Goal: Information Seeking & Learning: Compare options

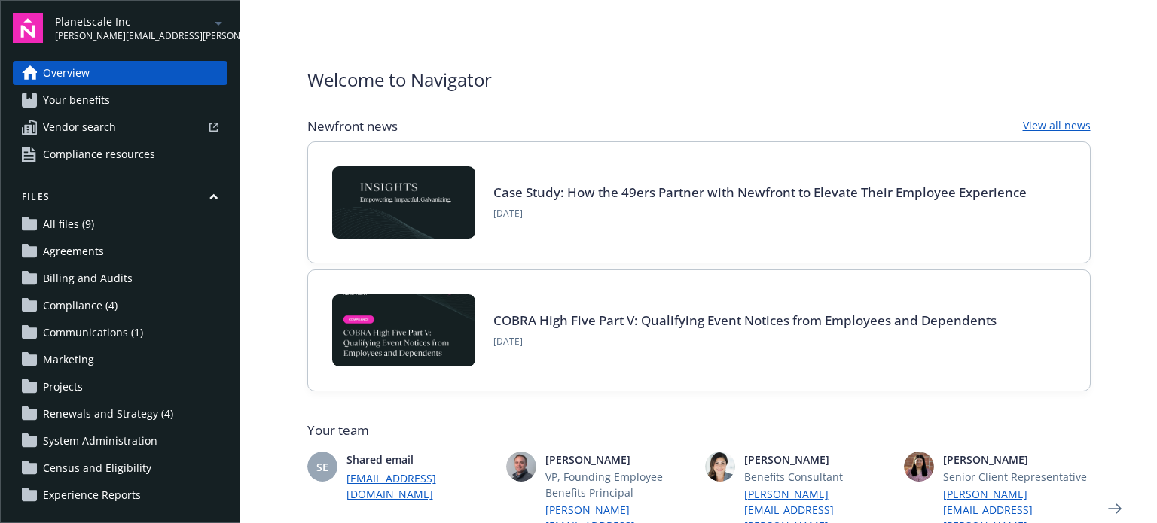
click at [129, 32] on span "[PERSON_NAME][EMAIL_ADDRESS][PERSON_NAME][DOMAIN_NAME]" at bounding box center [132, 36] width 154 height 14
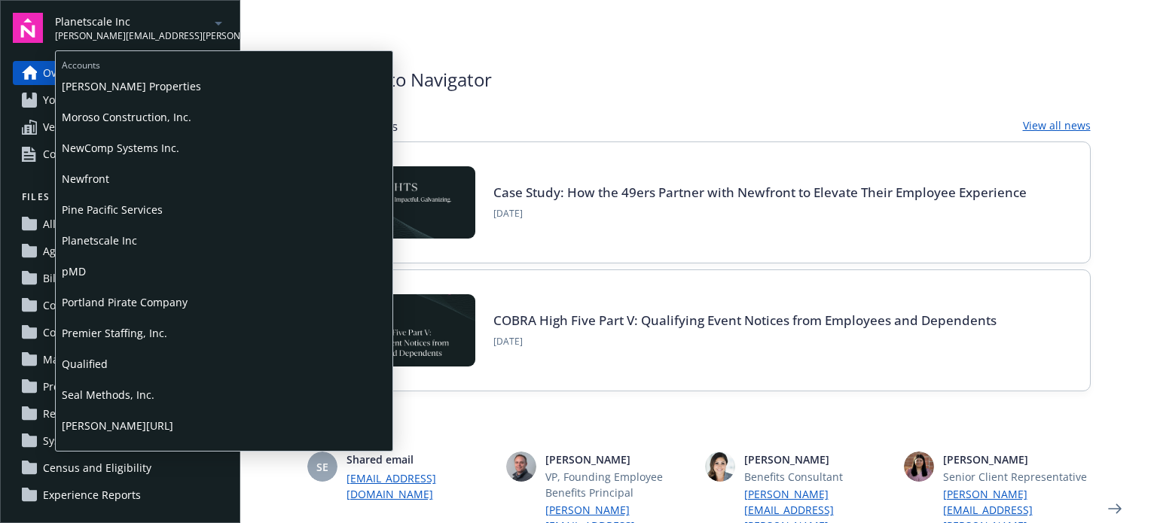
scroll to position [615, 0]
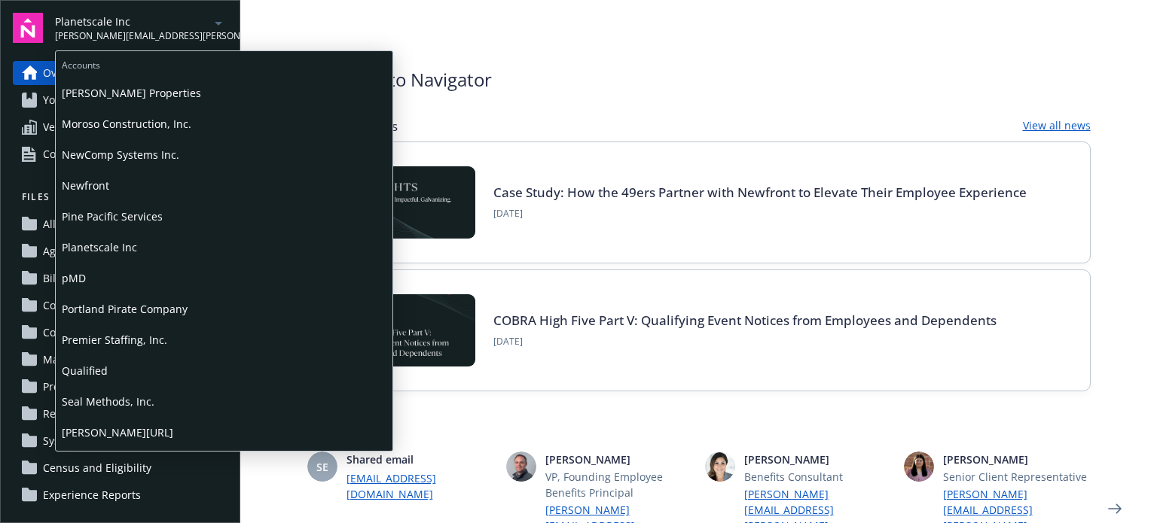
click at [111, 340] on span "Premier Staffing, Inc." at bounding box center [224, 340] width 325 height 31
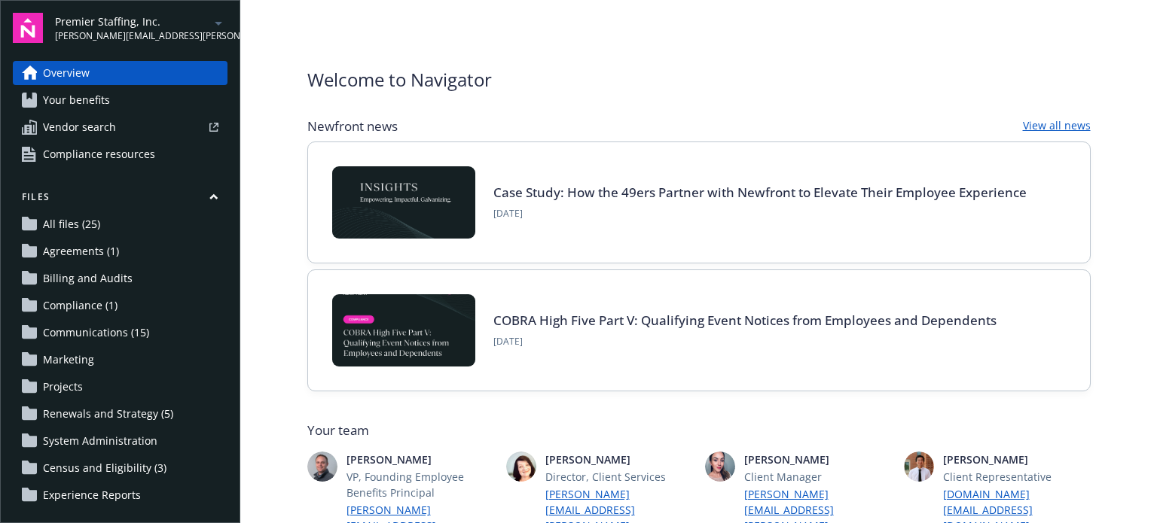
click at [89, 331] on span "Communications (15)" at bounding box center [96, 333] width 106 height 24
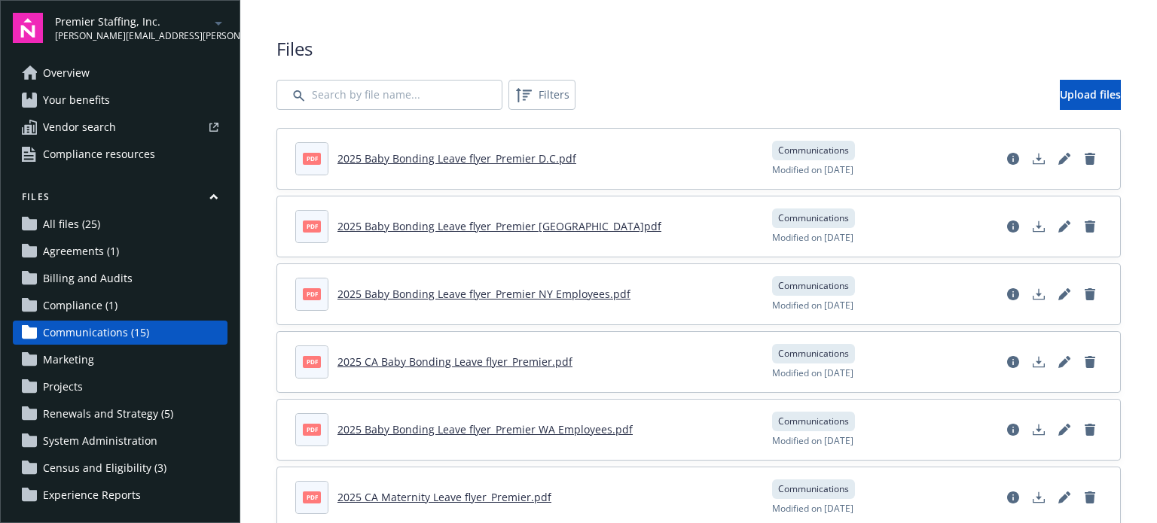
click at [69, 74] on span "Overview" at bounding box center [66, 73] width 47 height 24
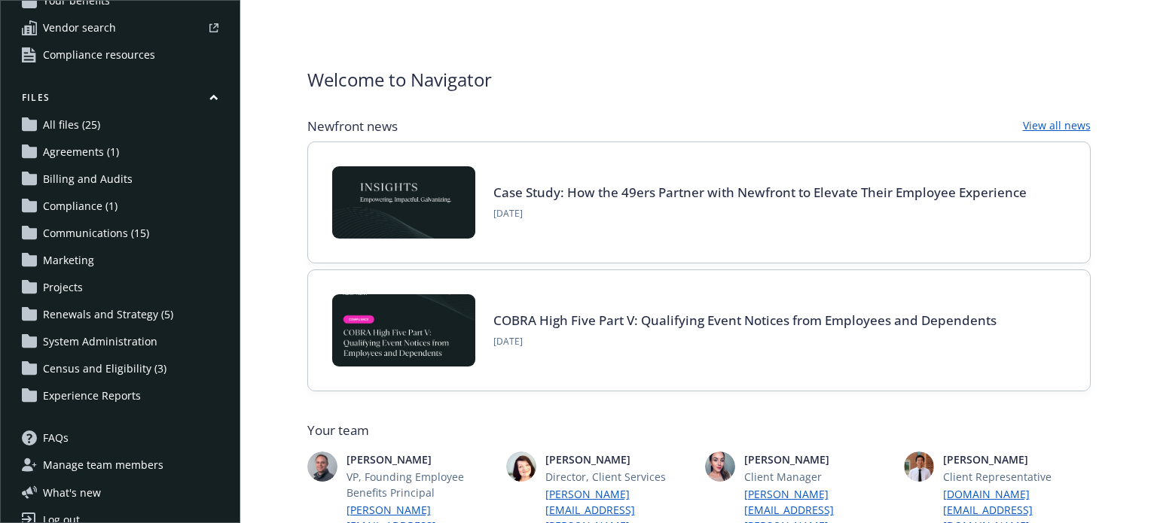
scroll to position [121, 0]
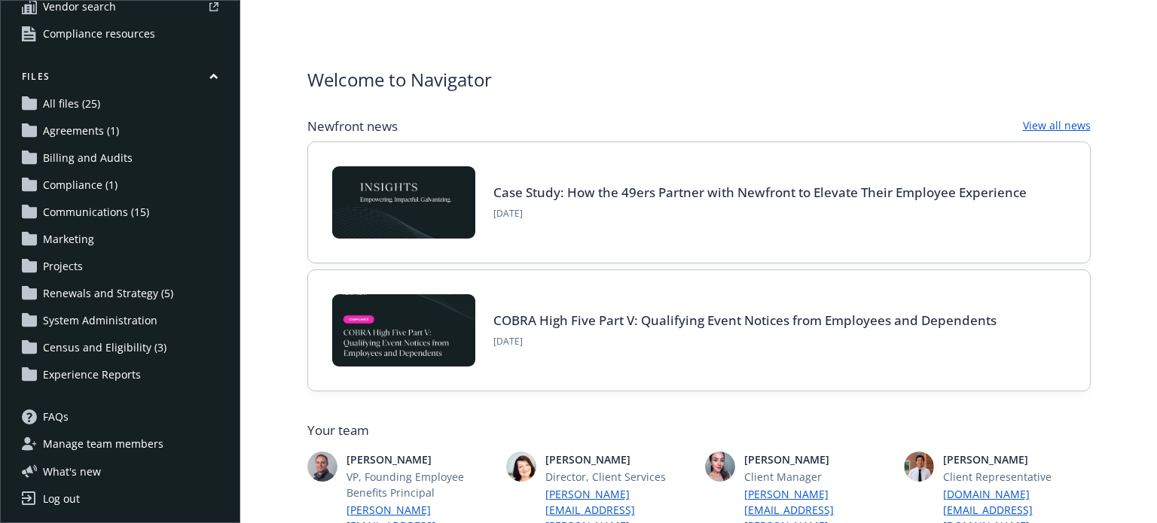
click at [87, 290] on span "Renewals and Strategy (5)" at bounding box center [108, 294] width 130 height 24
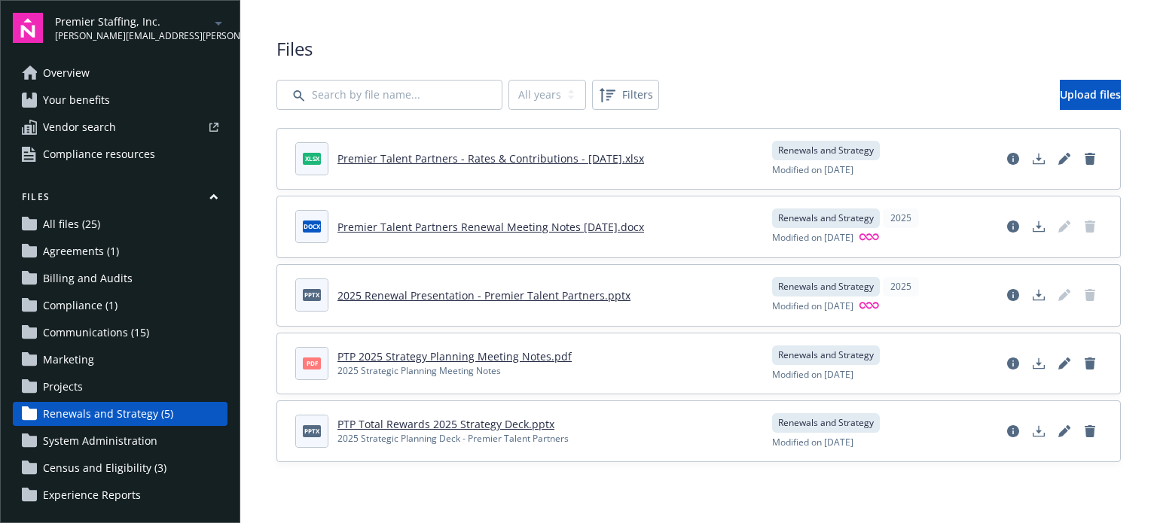
click at [71, 74] on span "Overview" at bounding box center [66, 73] width 47 height 24
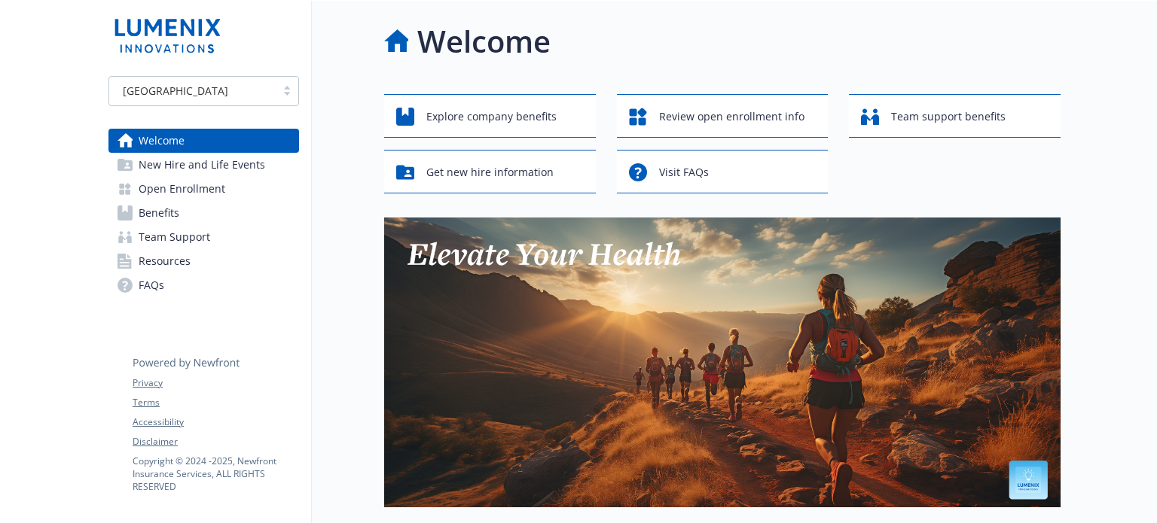
click at [232, 168] on span "New Hire and Life Events" at bounding box center [202, 165] width 127 height 24
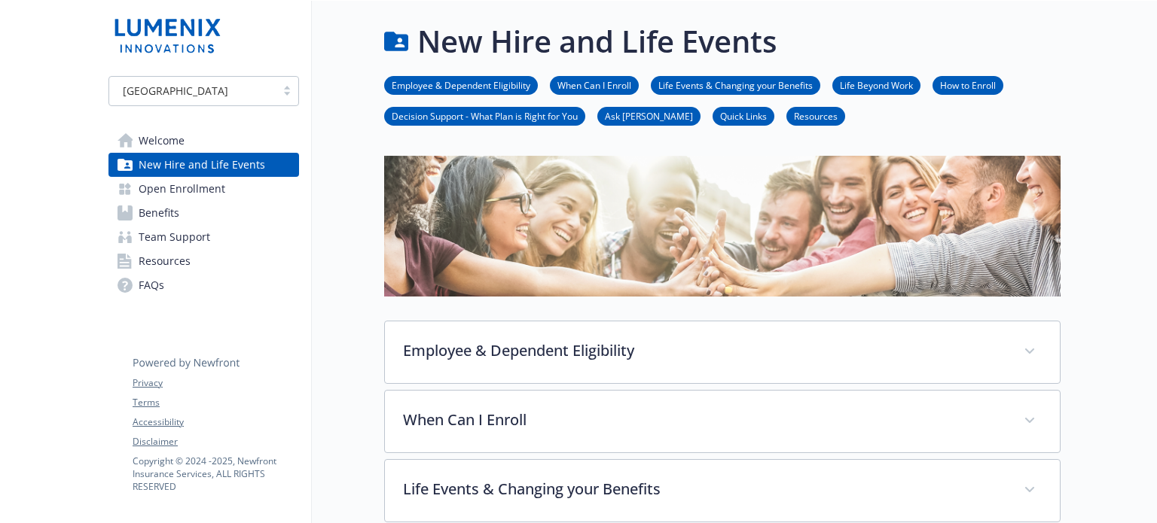
click at [160, 189] on span "Open Enrollment" at bounding box center [182, 189] width 87 height 24
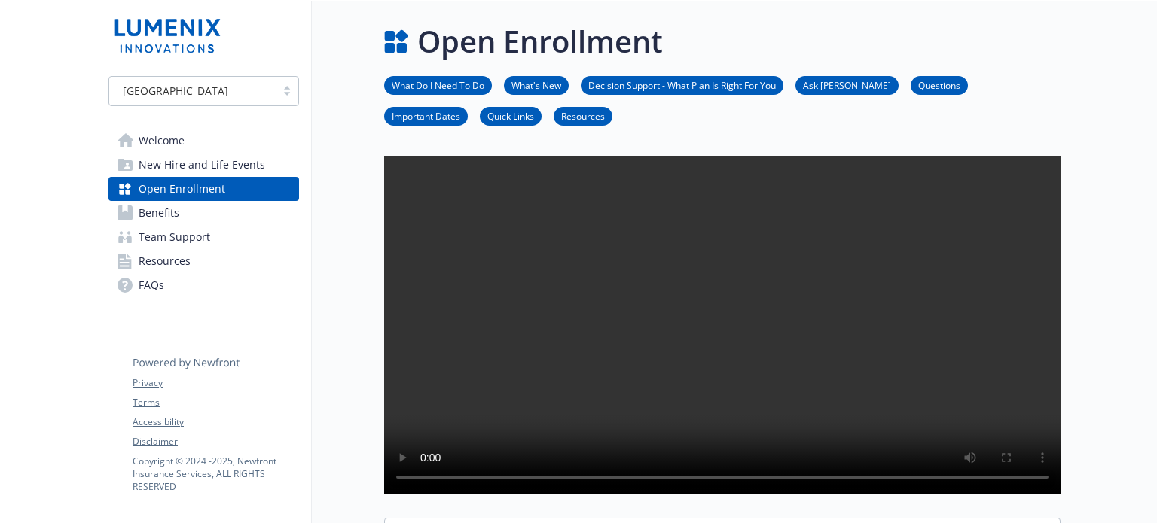
click at [154, 219] on span "Benefits" at bounding box center [159, 213] width 41 height 24
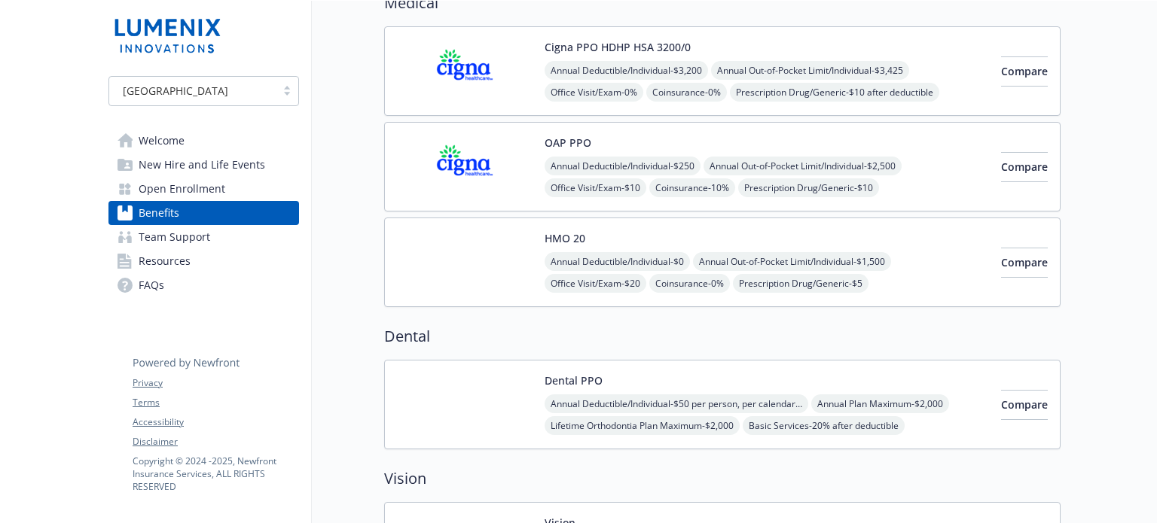
scroll to position [151, 0]
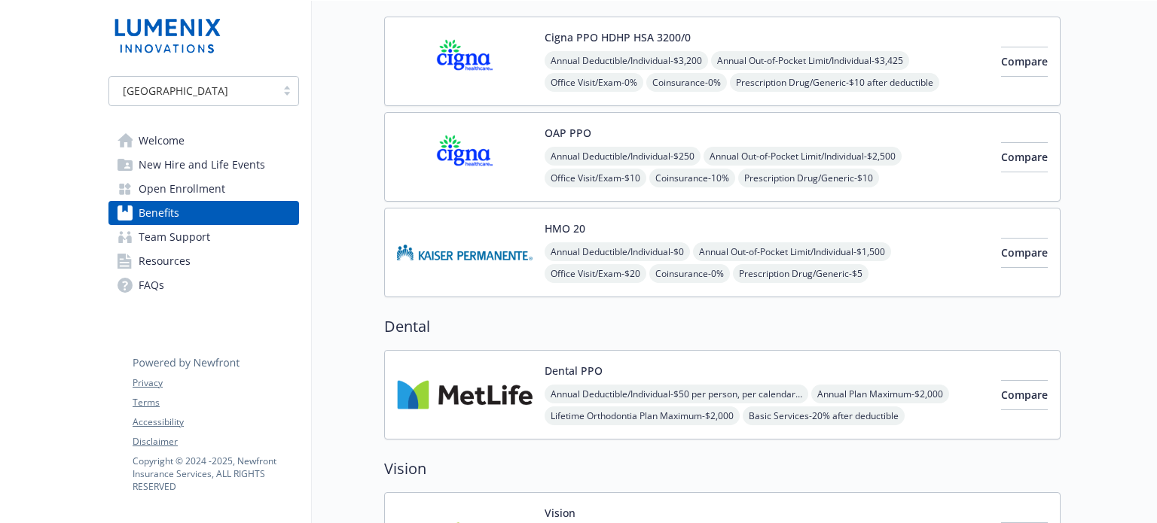
click at [175, 240] on span "Team Support" at bounding box center [175, 237] width 72 height 24
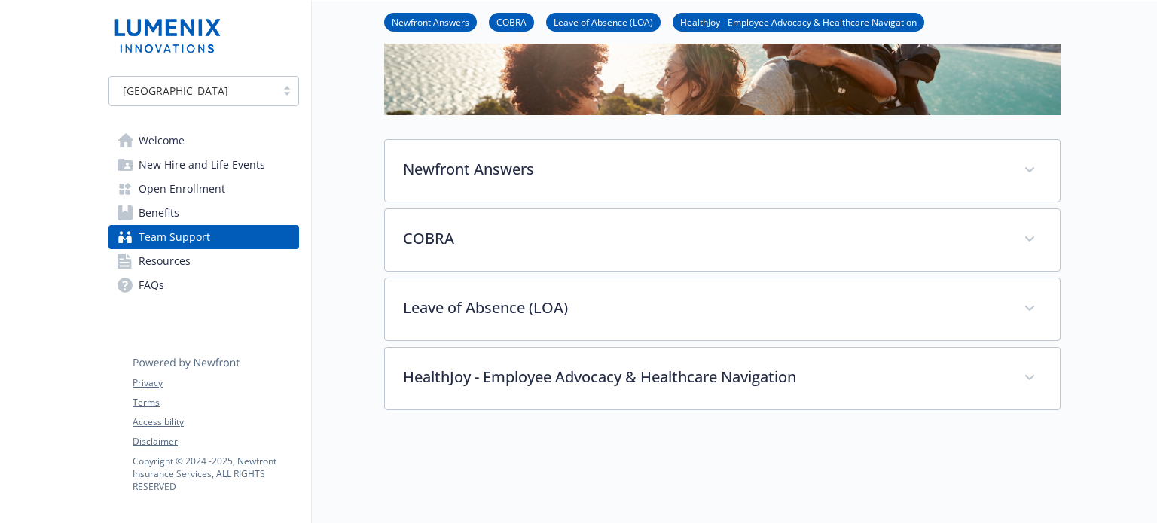
click at [163, 264] on span "Resources" at bounding box center [165, 261] width 52 height 24
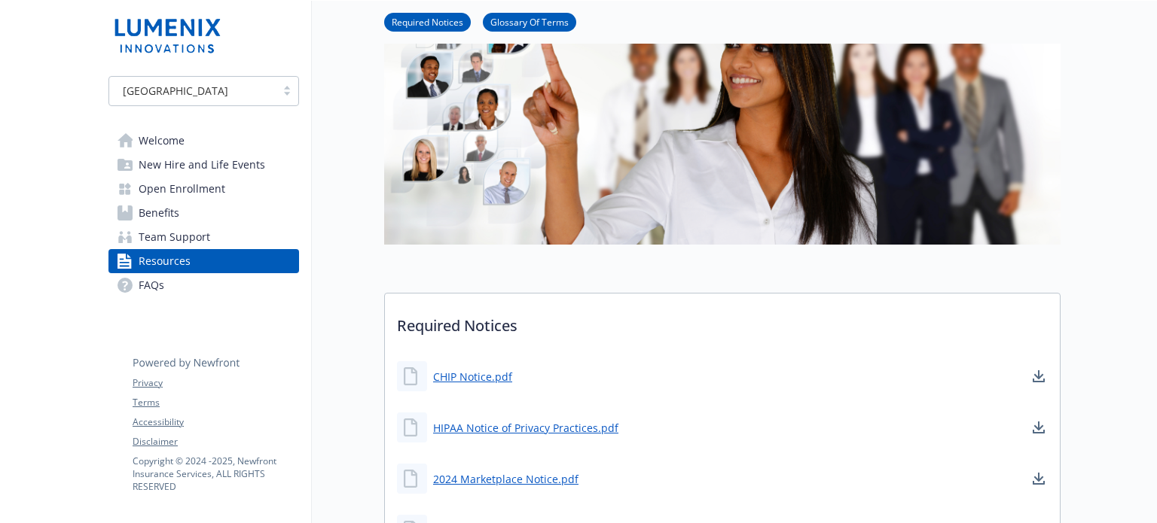
click at [151, 292] on span "FAQs" at bounding box center [152, 285] width 26 height 24
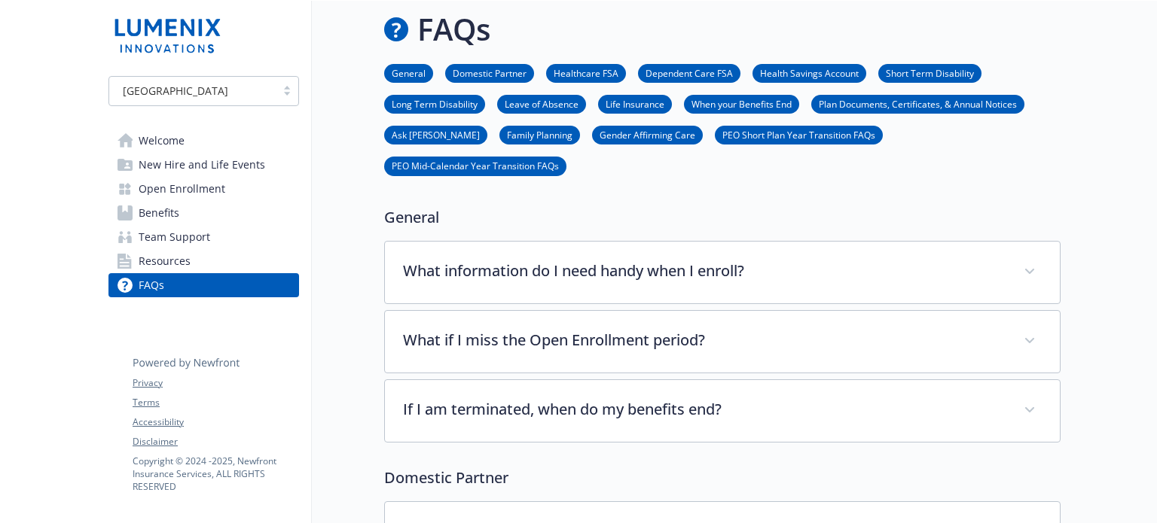
scroll to position [151, 0]
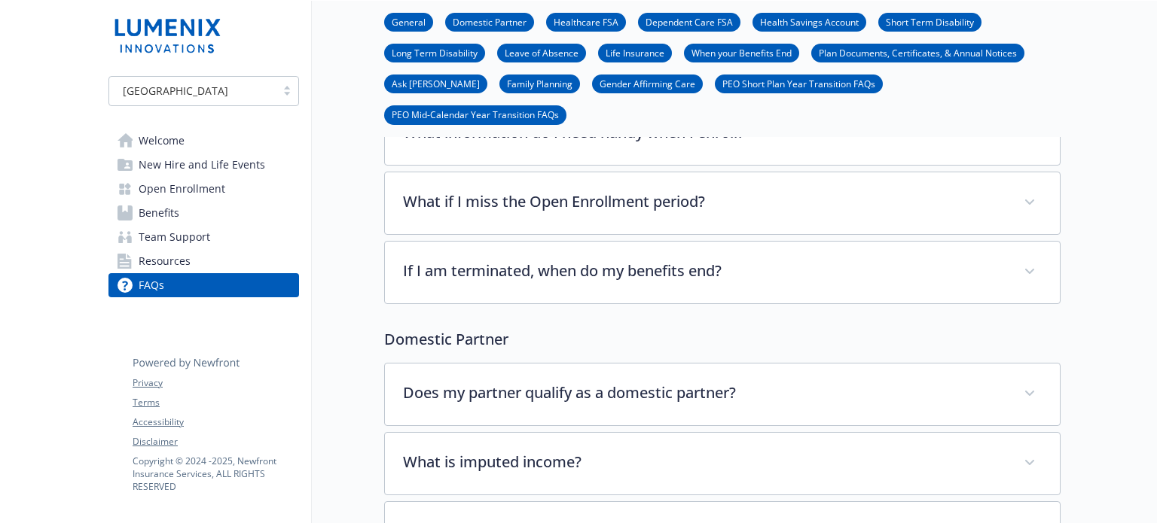
click at [163, 210] on span "Benefits" at bounding box center [159, 213] width 41 height 24
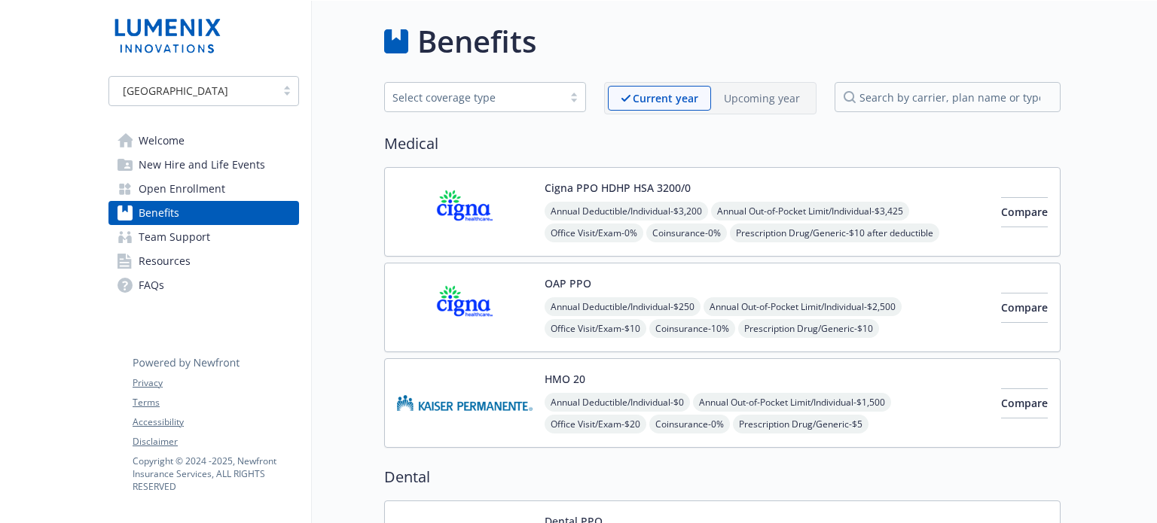
click at [756, 102] on p "Upcoming year" at bounding box center [762, 98] width 76 height 16
click at [636, 101] on p "Current year" at bounding box center [653, 98] width 64 height 16
click at [1014, 203] on button "Compare" at bounding box center [1024, 212] width 47 height 30
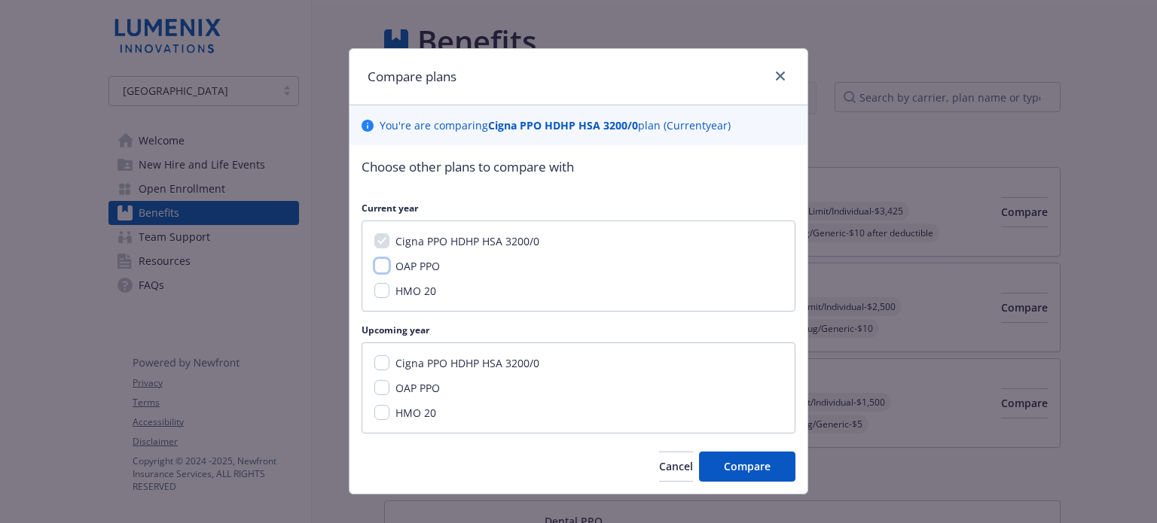
click at [377, 271] on input "OAP PPO" at bounding box center [381, 265] width 15 height 15
checkbox input "true"
click at [375, 293] on input "HMO 20" at bounding box center [381, 290] width 15 height 15
checkbox input "true"
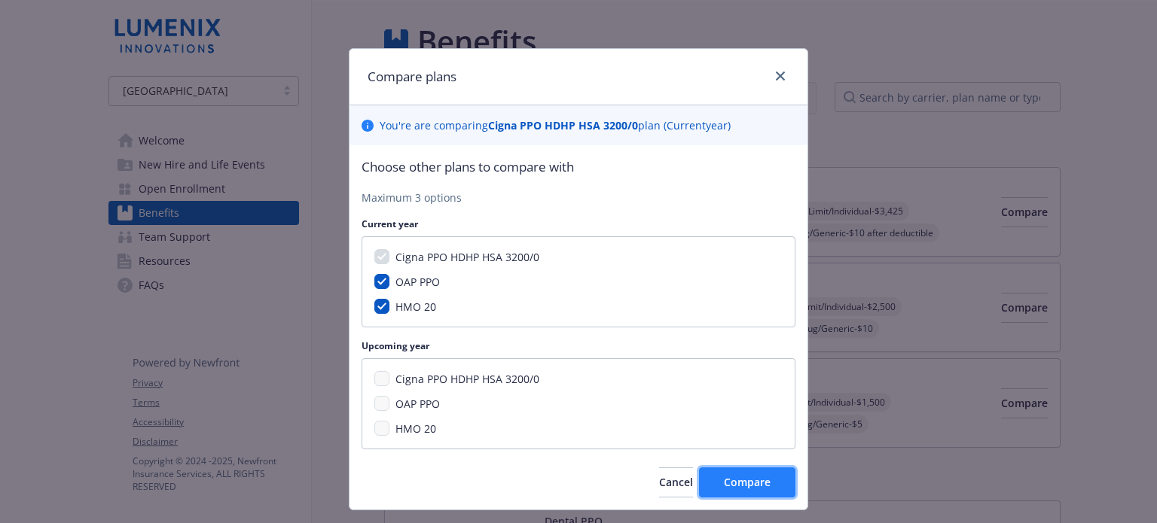
click at [761, 476] on span "Compare" at bounding box center [747, 482] width 47 height 14
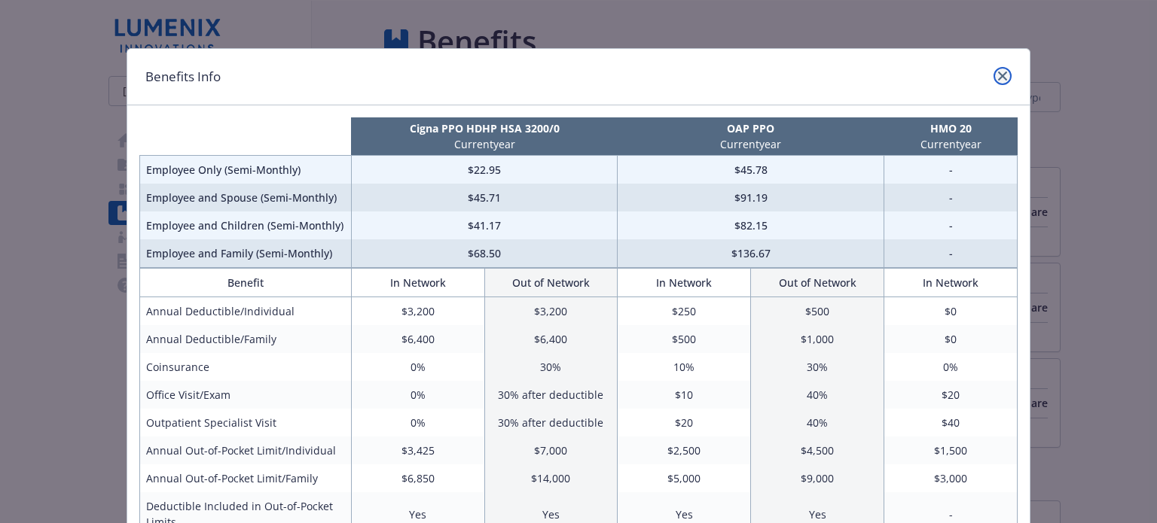
click at [998, 75] on icon "close" at bounding box center [1002, 76] width 9 height 9
